Goal: Navigation & Orientation: Find specific page/section

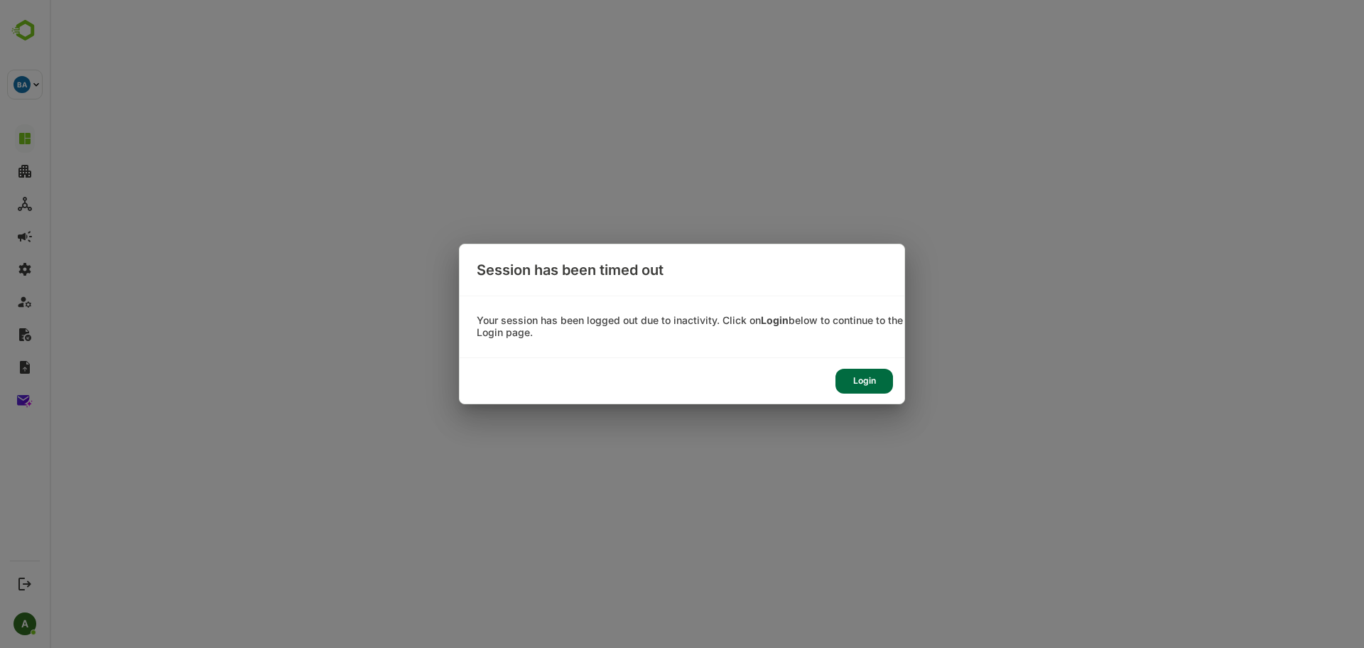
click at [854, 383] on div "Login" at bounding box center [864, 381] width 58 height 25
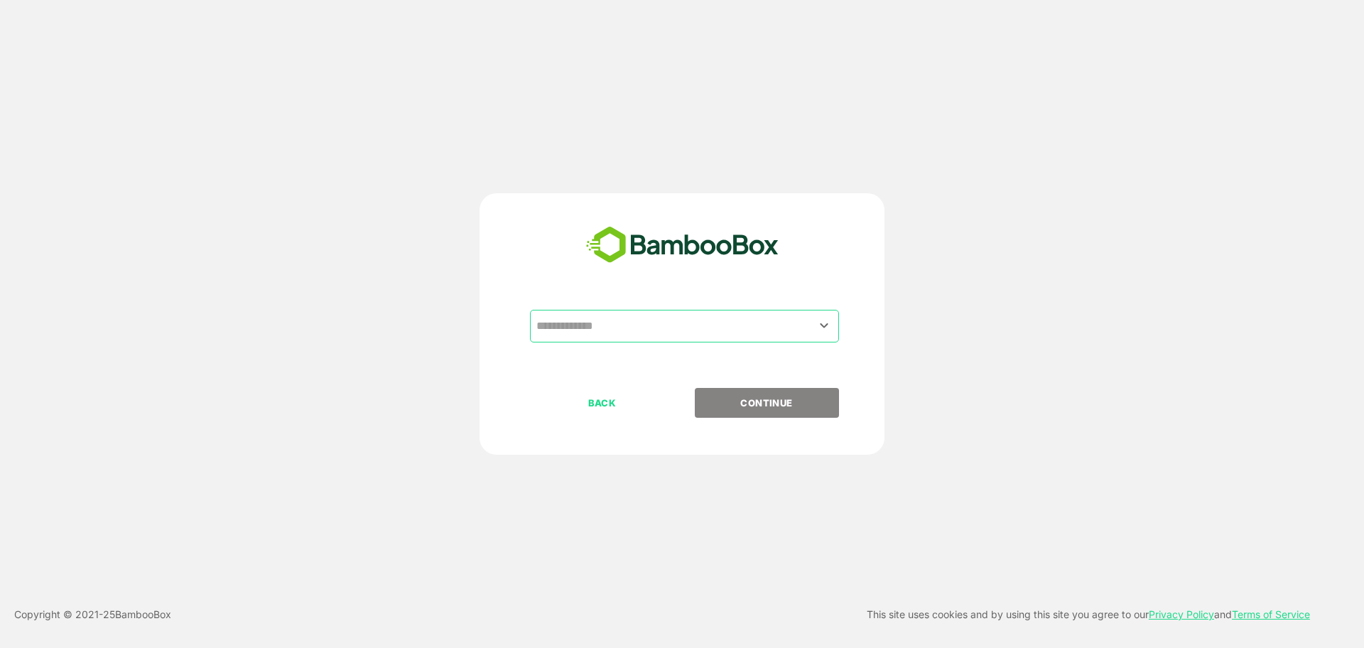
click at [655, 342] on div "​" at bounding box center [682, 349] width 354 height 78
click at [669, 332] on input "text" at bounding box center [684, 326] width 303 height 27
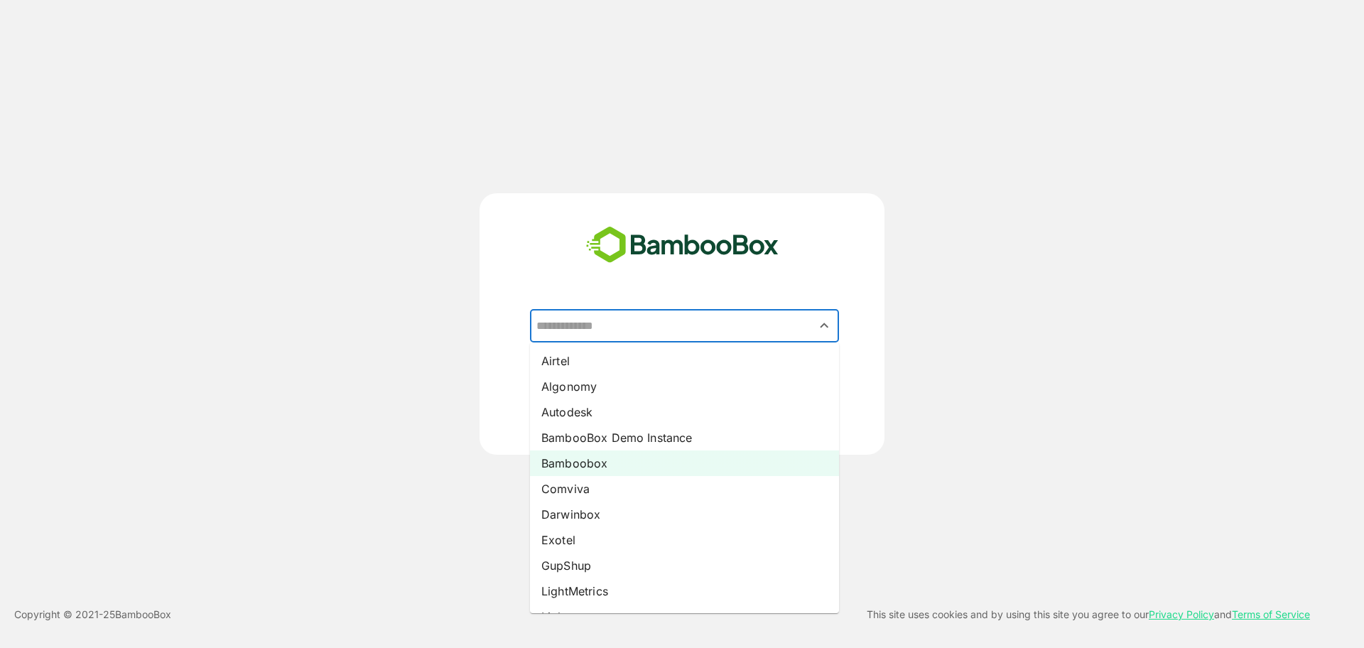
click at [679, 460] on li "Bamboobox" at bounding box center [684, 463] width 309 height 26
type input "*********"
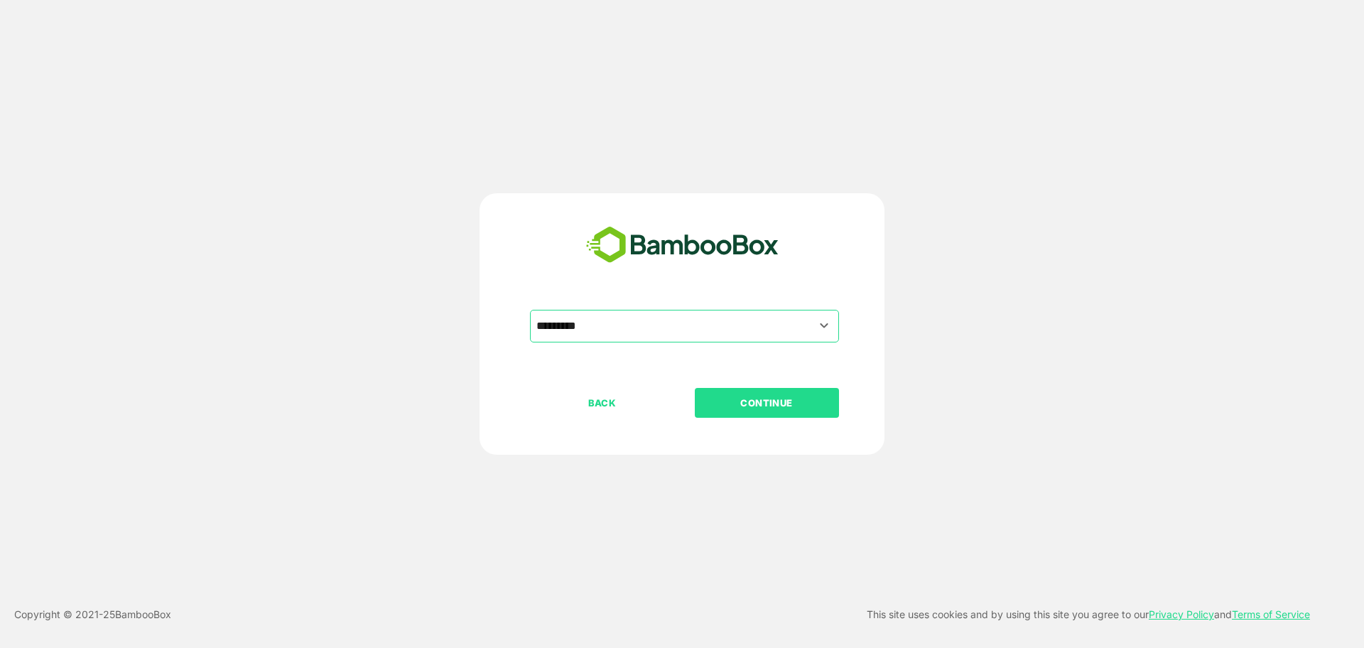
click at [747, 399] on p "CONTINUE" at bounding box center [766, 403] width 142 height 16
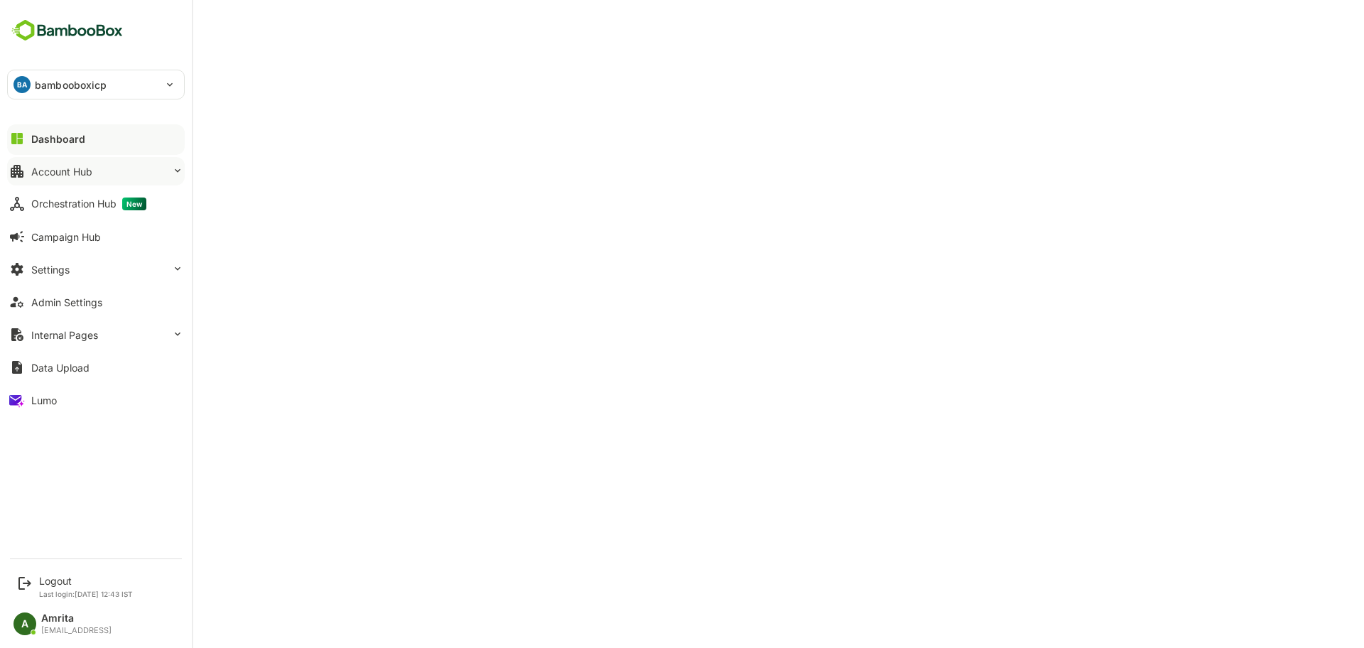
click at [43, 170] on div "Account Hub" at bounding box center [61, 171] width 61 height 12
click at [26, 173] on button "Account Hub" at bounding box center [96, 171] width 178 height 28
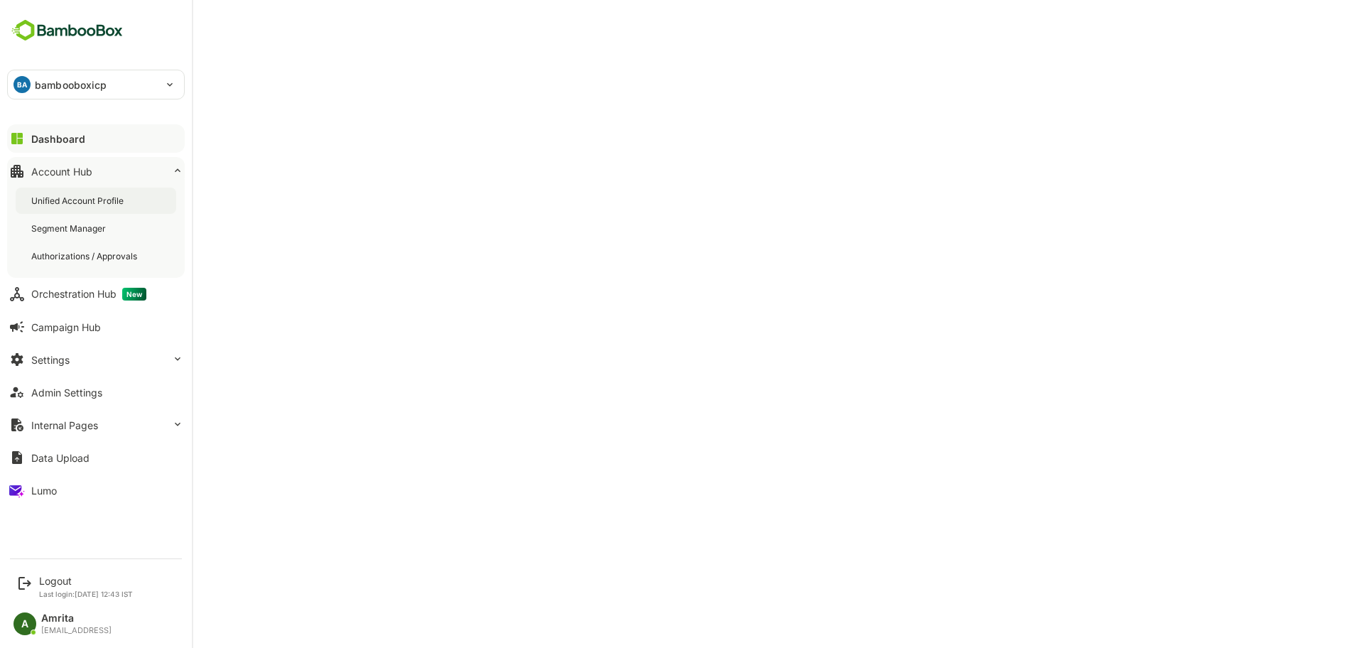
click at [45, 198] on div "Unified Account Profile" at bounding box center [78, 201] width 95 height 12
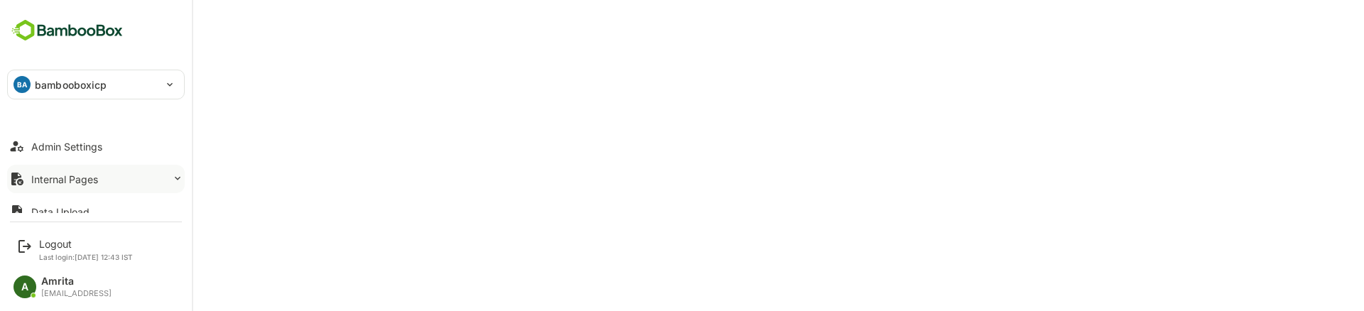
scroll to position [293, 0]
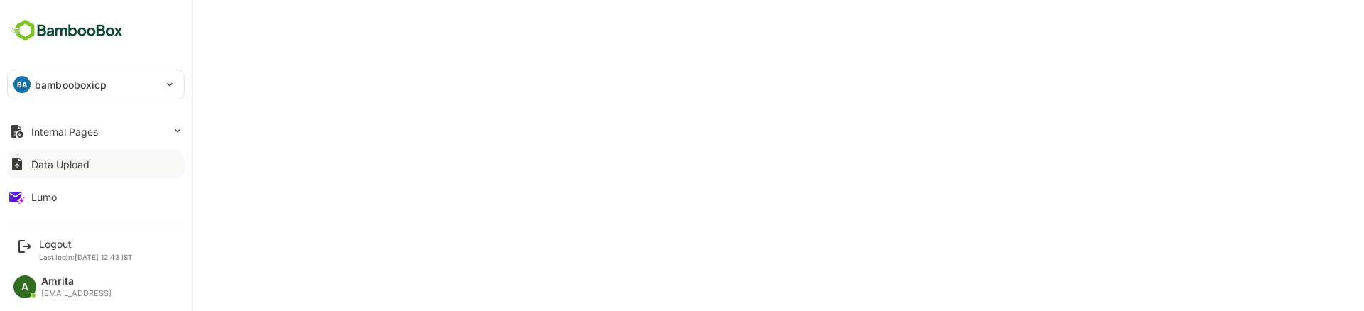
click at [98, 172] on button "Data Upload" at bounding box center [96, 164] width 178 height 28
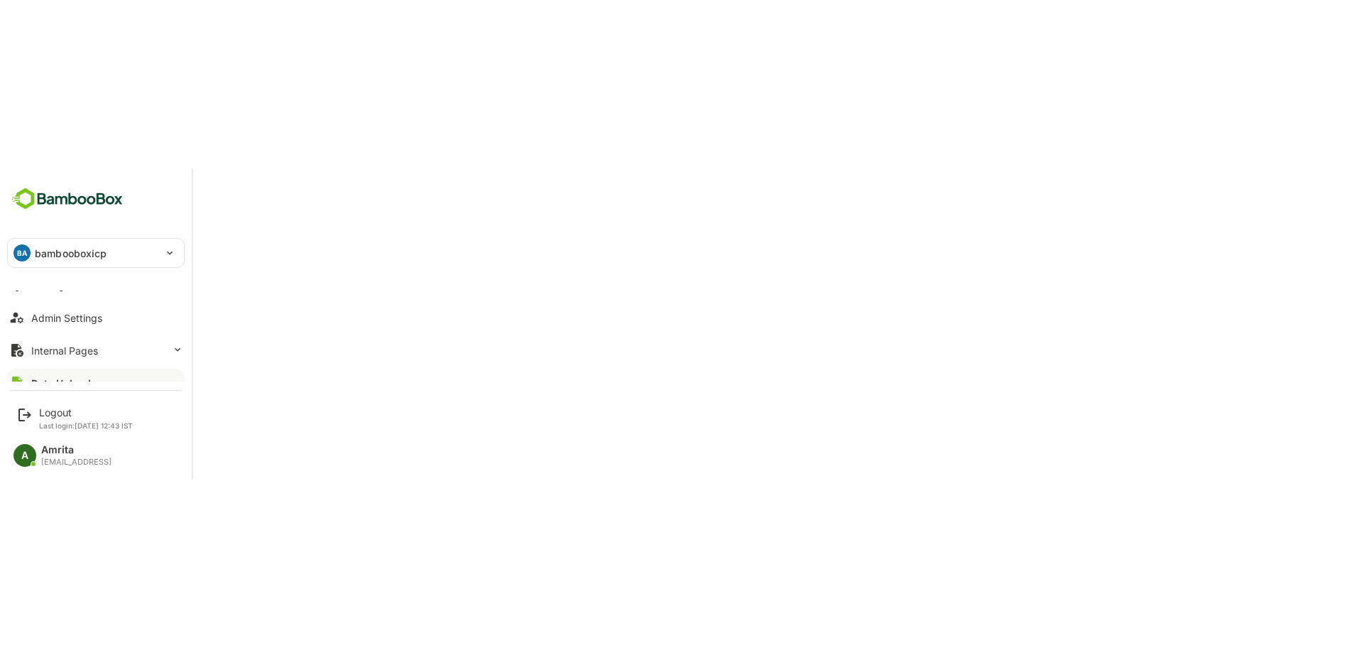
scroll to position [114, 0]
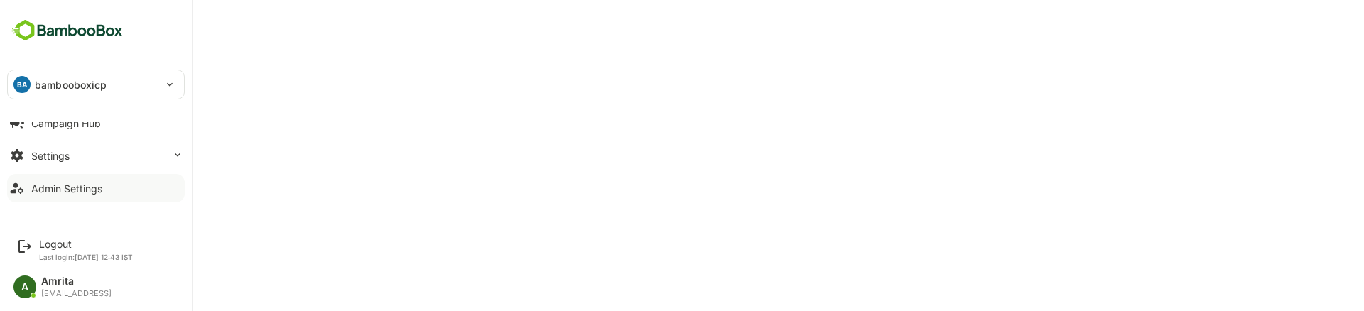
click at [72, 192] on div "Admin Settings" at bounding box center [66, 189] width 71 height 12
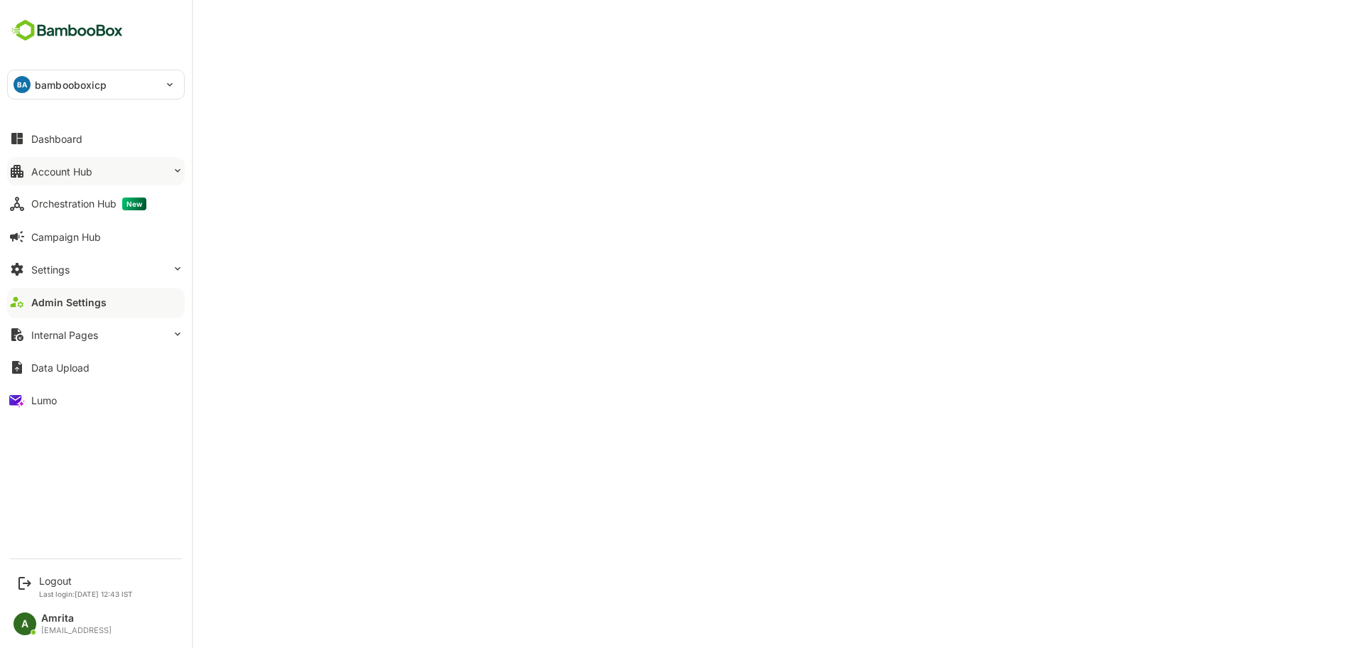
click at [126, 179] on button "Account Hub" at bounding box center [96, 171] width 178 height 28
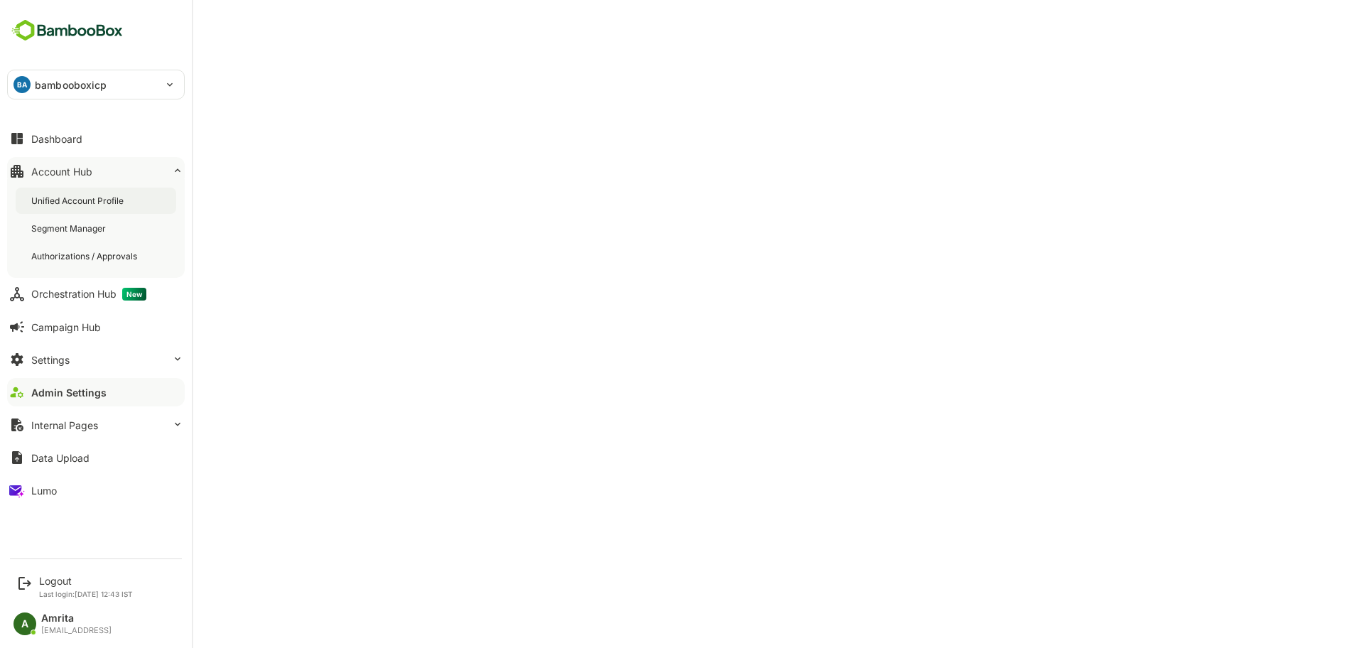
click at [108, 205] on div "Unified Account Profile" at bounding box center [78, 201] width 95 height 12
click at [63, 583] on div "Logout" at bounding box center [86, 581] width 94 height 12
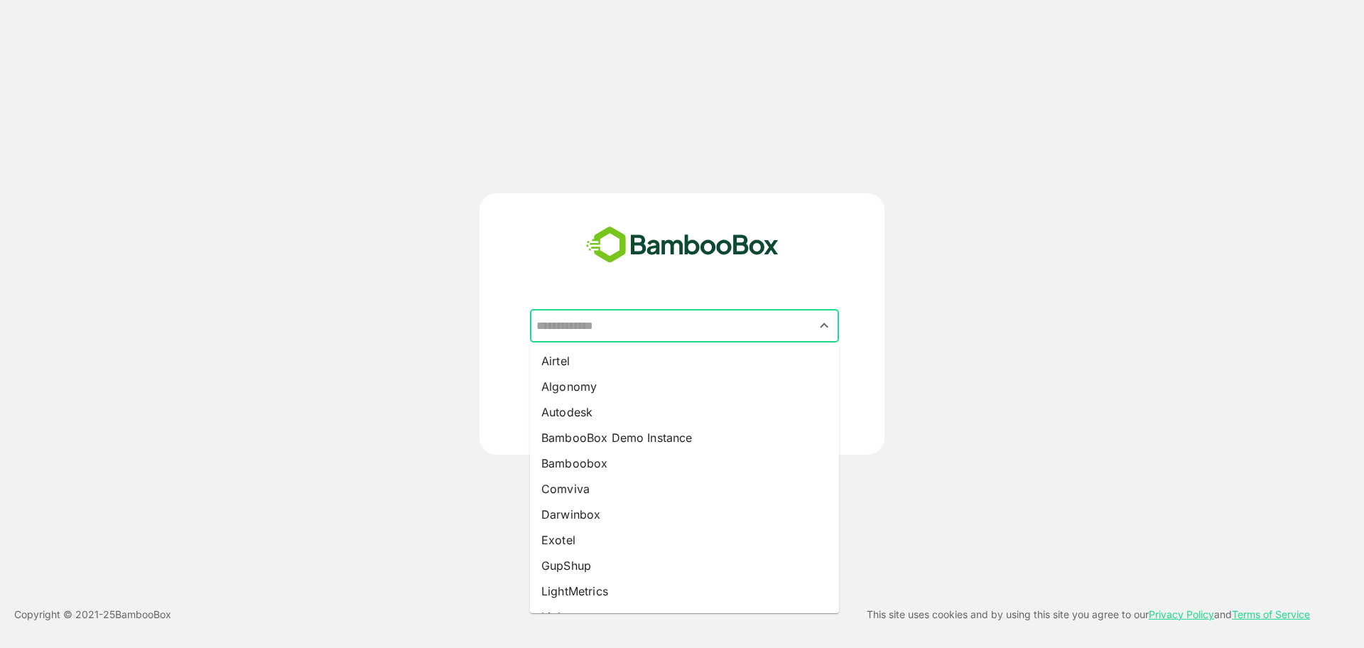
click at [695, 332] on input "text" at bounding box center [684, 326] width 303 height 27
click at [623, 594] on li "LightMetrics" at bounding box center [684, 591] width 309 height 26
type input "**********"
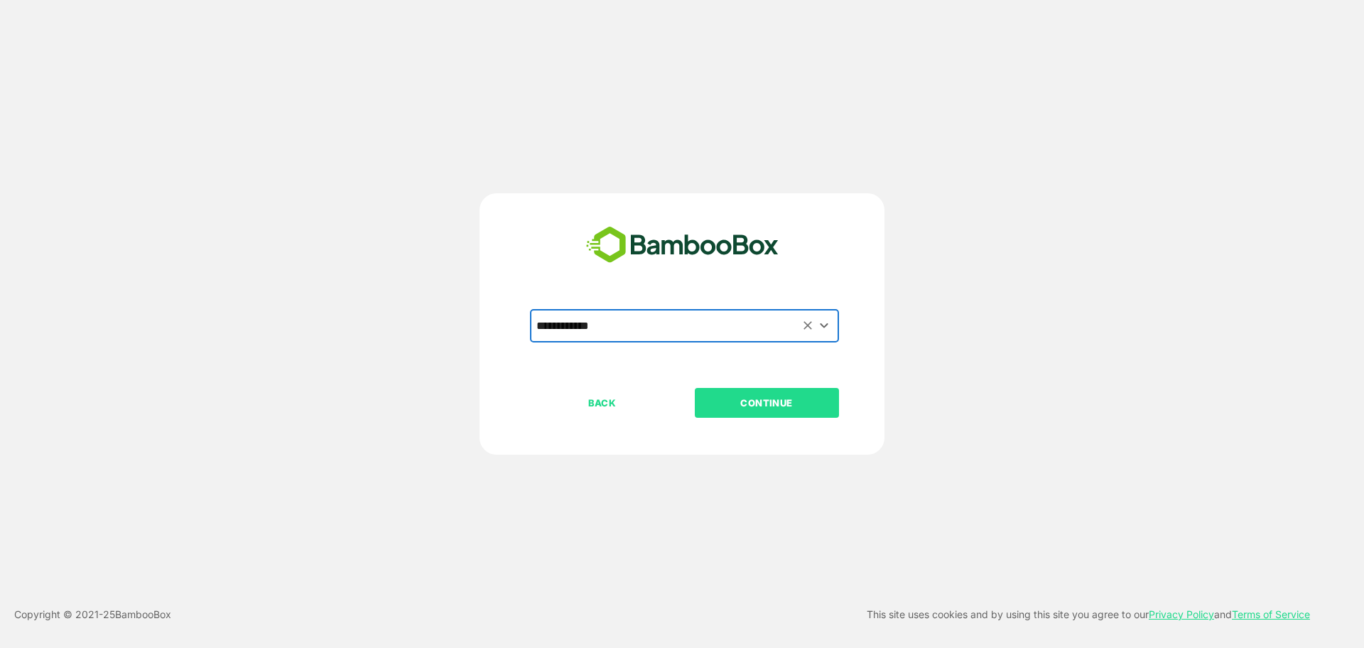
click at [730, 433] on div "BACK CONTINUE" at bounding box center [694, 448] width 329 height 121
click at [740, 397] on p "CONTINUE" at bounding box center [766, 403] width 142 height 16
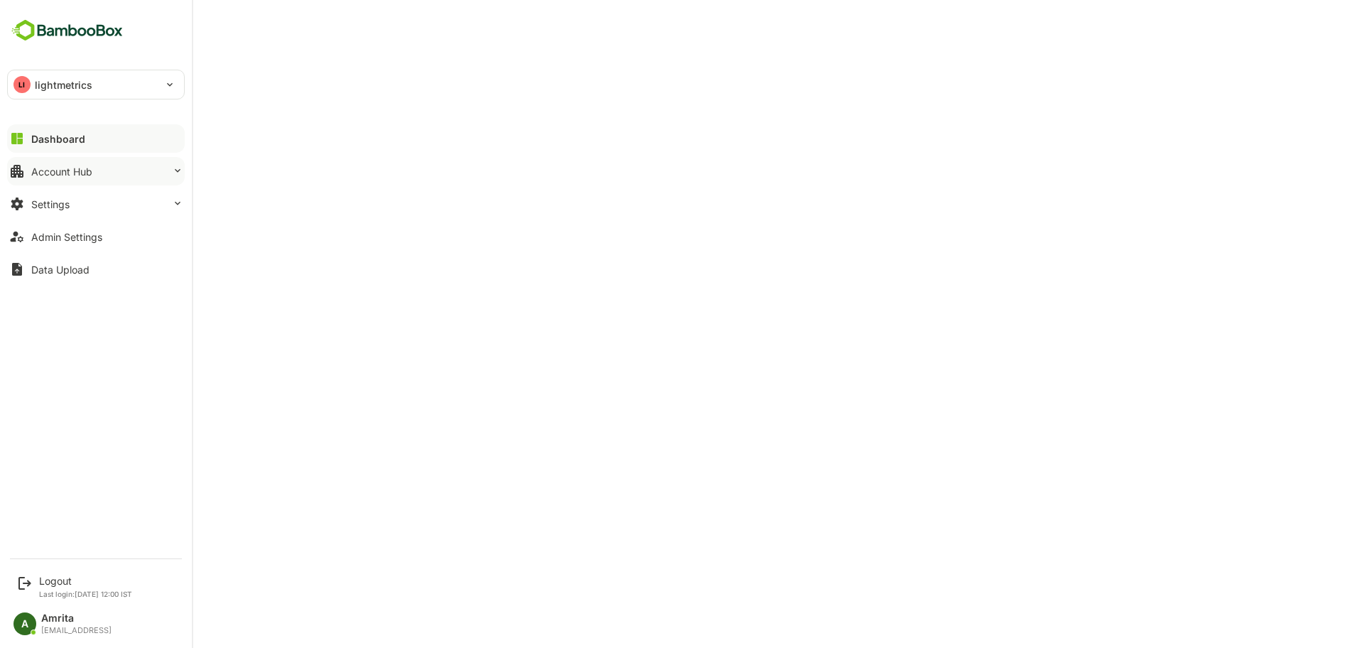
click at [45, 184] on button "Account Hub" at bounding box center [96, 171] width 178 height 28
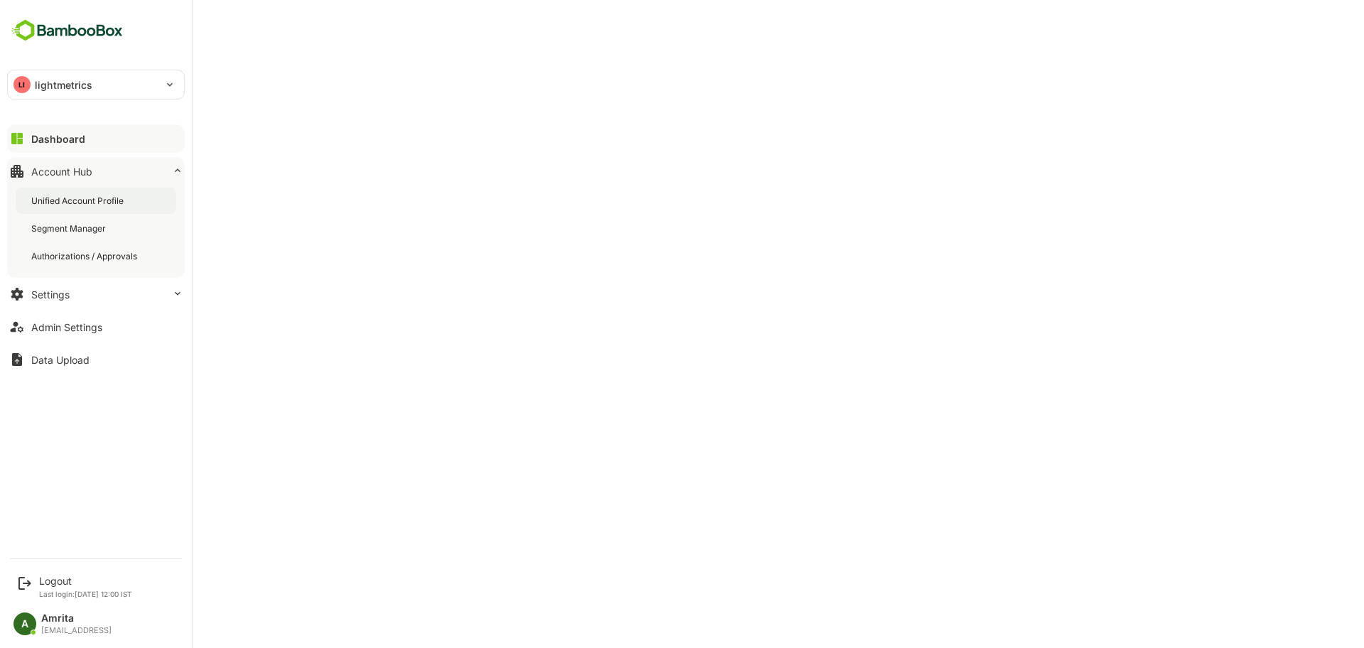
click at [58, 206] on div "Unified Account Profile" at bounding box center [78, 201] width 95 height 12
